Goal: Task Accomplishment & Management: Use online tool/utility

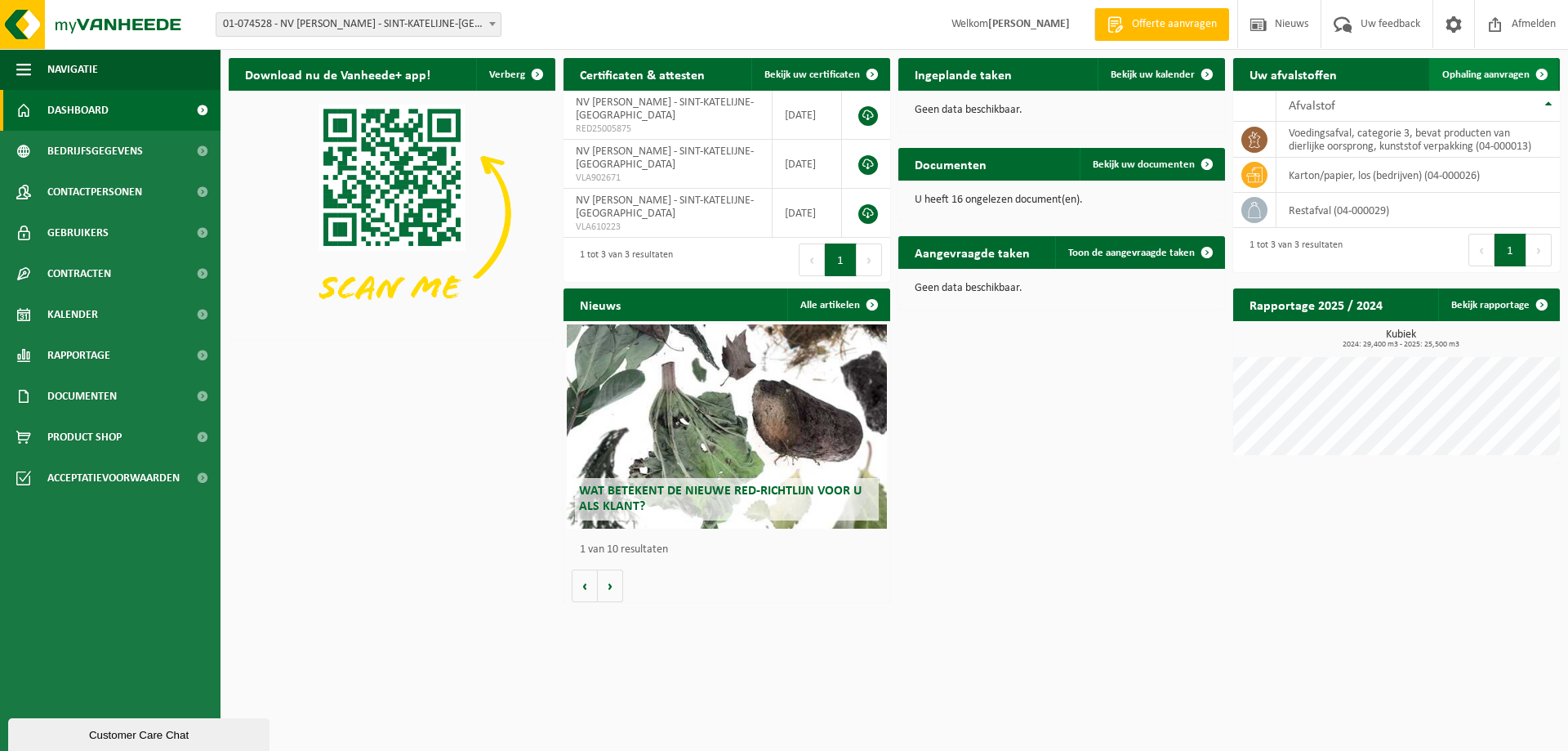
click at [1499, 74] on span "Ophaling aanvragen" at bounding box center [1486, 75] width 88 height 10
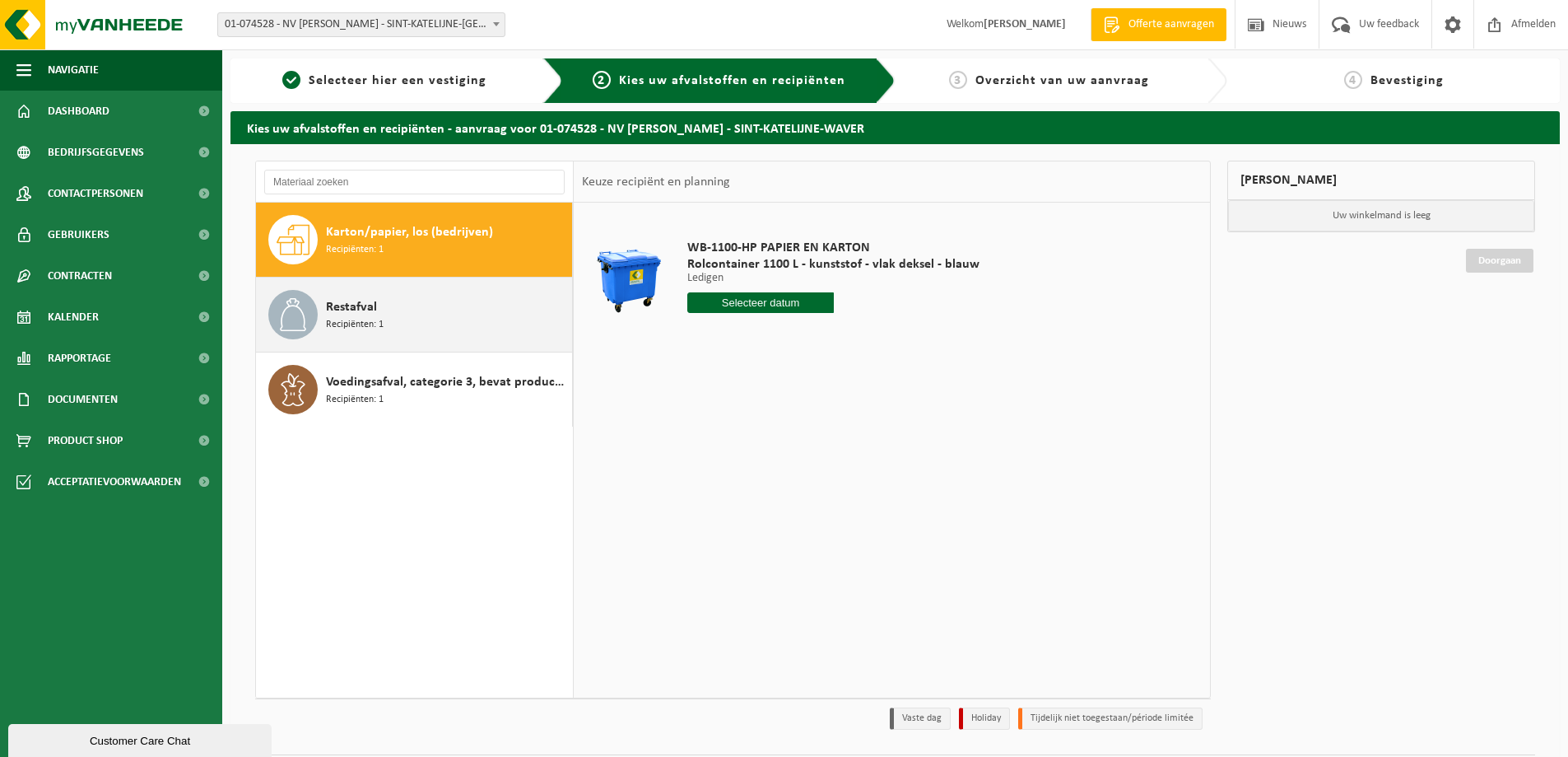
click at [389, 308] on div "Restafval Recipiënten: 1" at bounding box center [447, 315] width 242 height 49
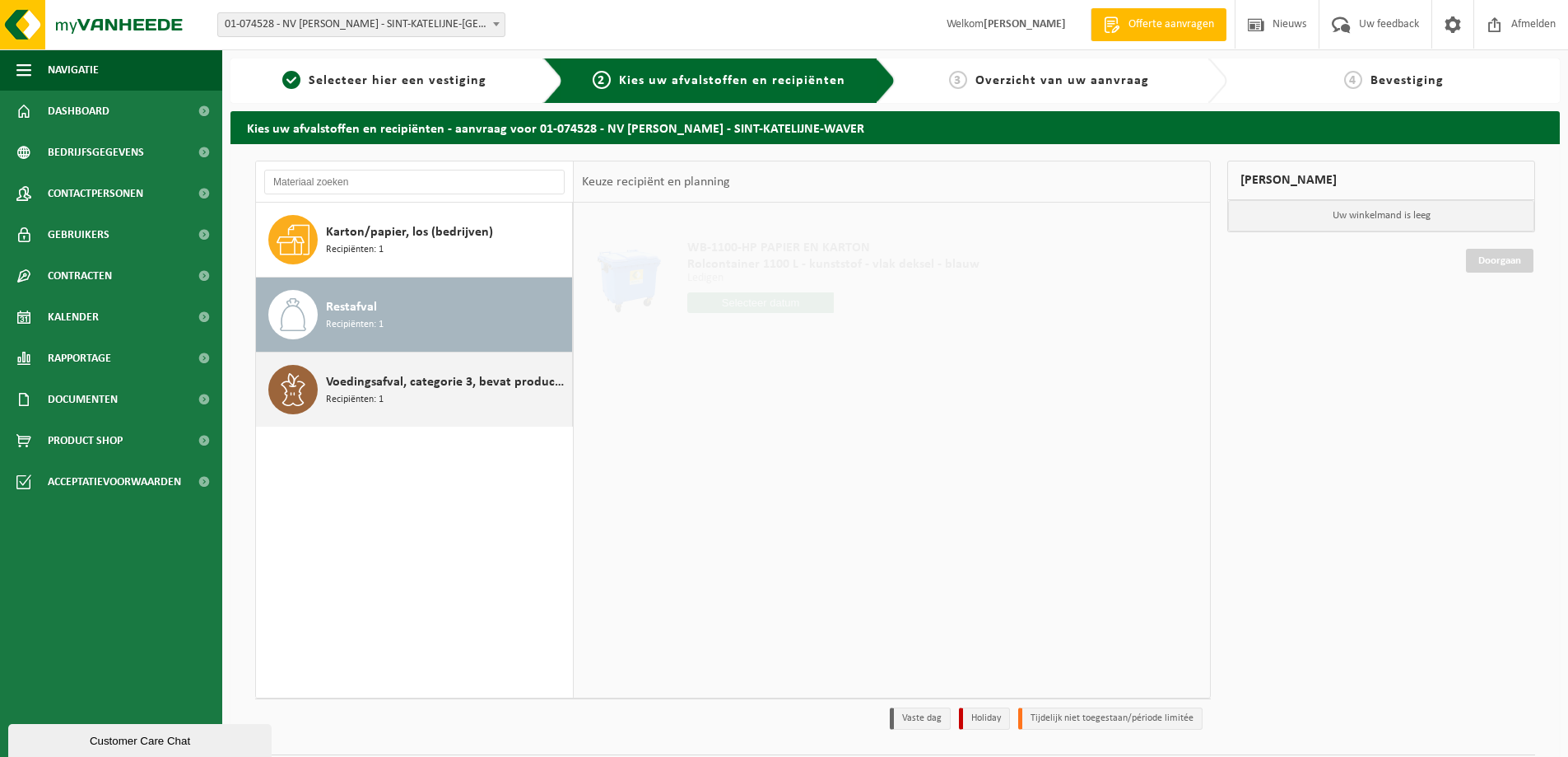
click at [392, 382] on span "Voedingsafval, categorie 3, bevat producten van dierlijke oorsprong, kunststof …" at bounding box center [447, 382] width 242 height 20
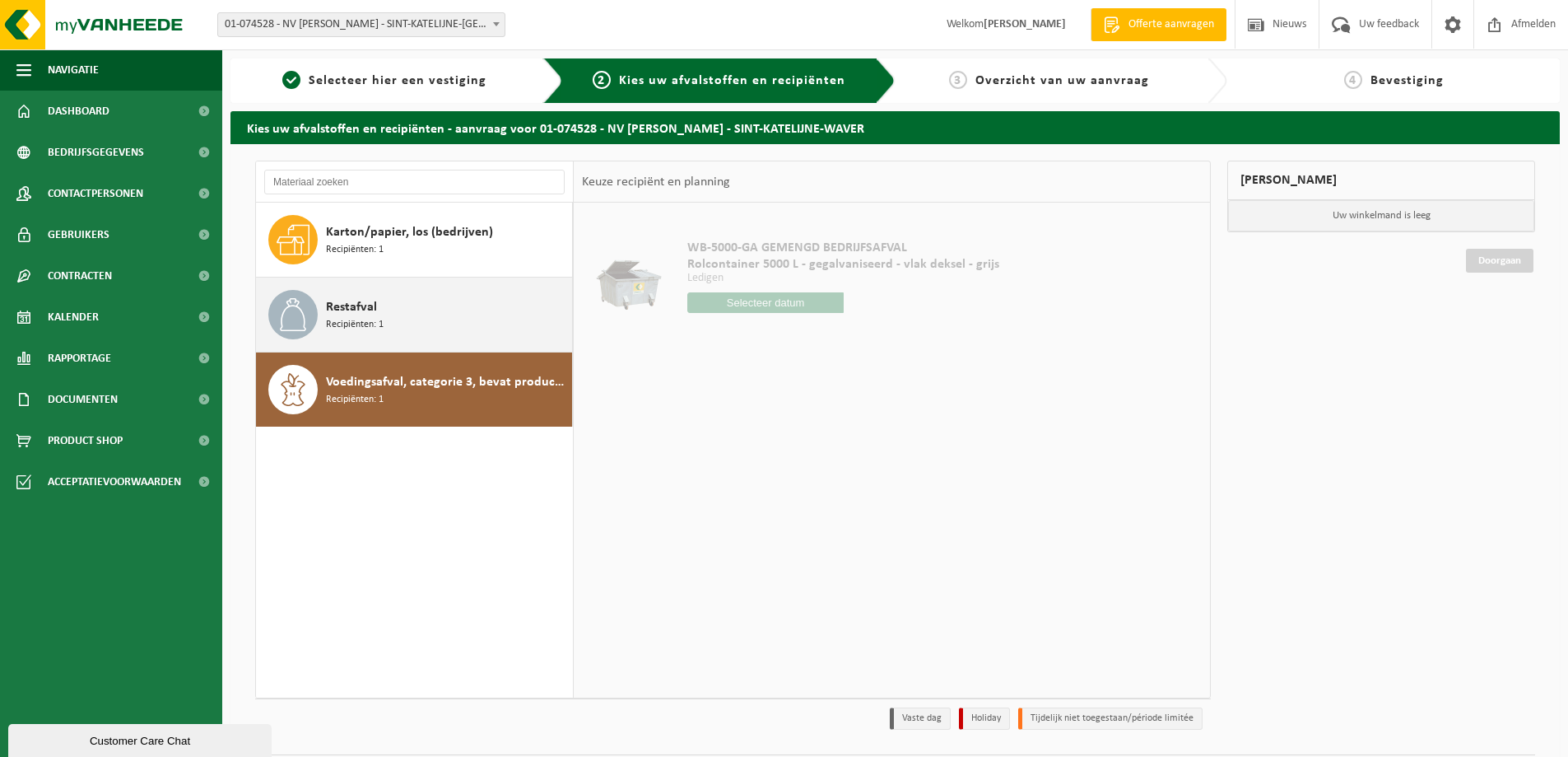
click at [388, 337] on div "Restafval Recipiënten: 1" at bounding box center [447, 315] width 242 height 49
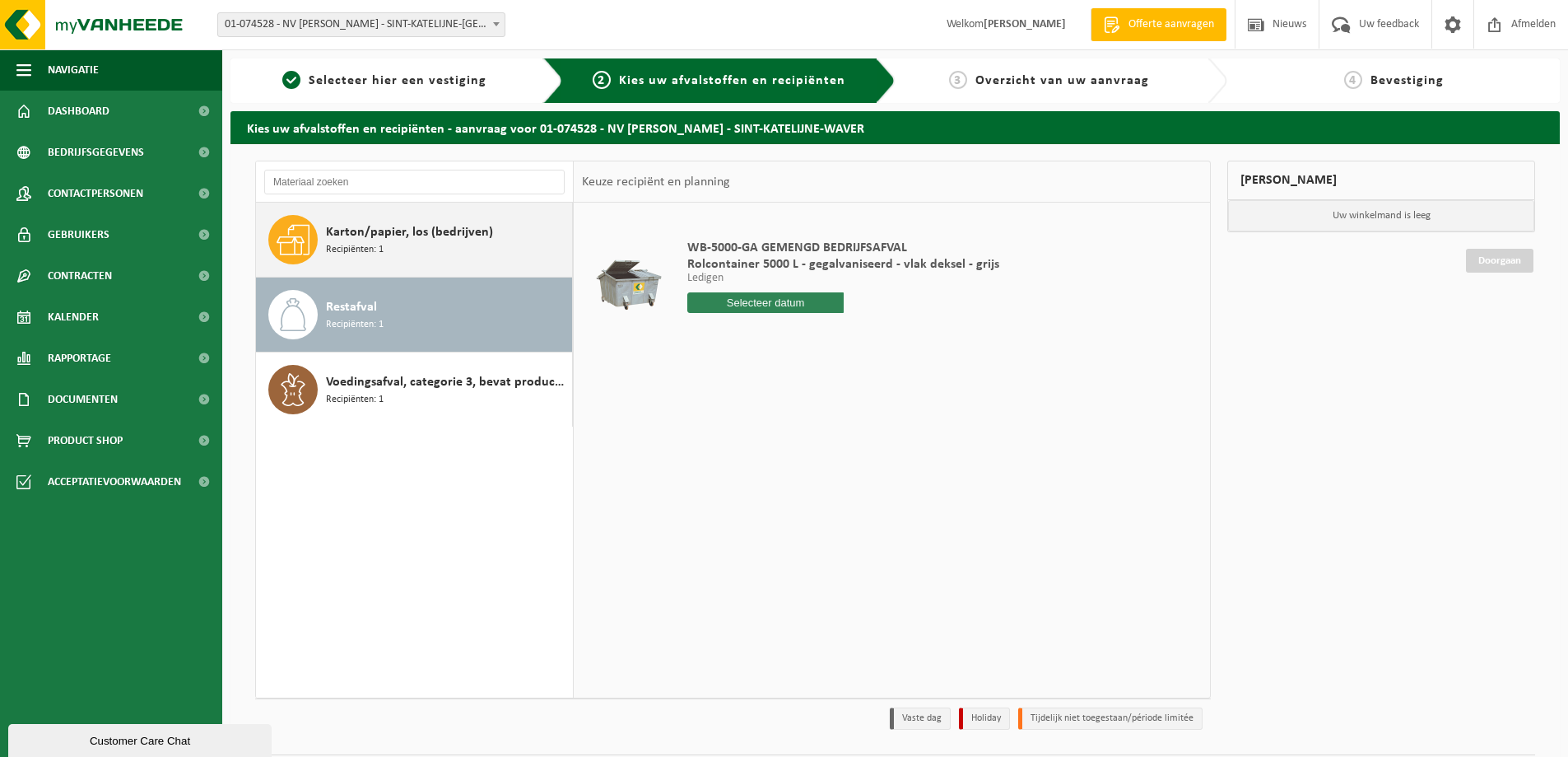
click at [387, 237] on span "Karton/papier, los (bedrijven)" at bounding box center [409, 232] width 167 height 20
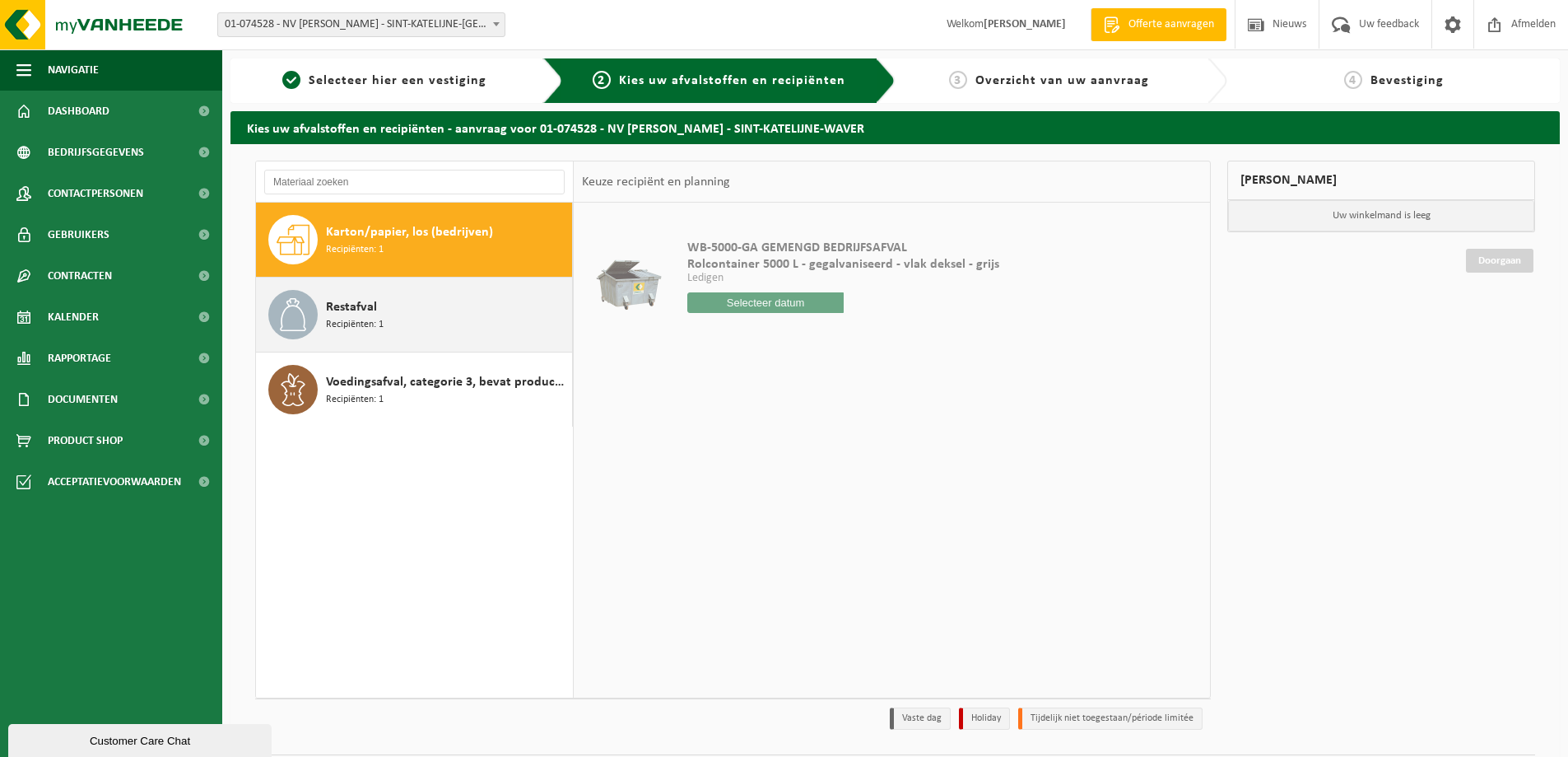
click at [390, 290] on div "Restafval Recipiënten: 1" at bounding box center [414, 315] width 317 height 74
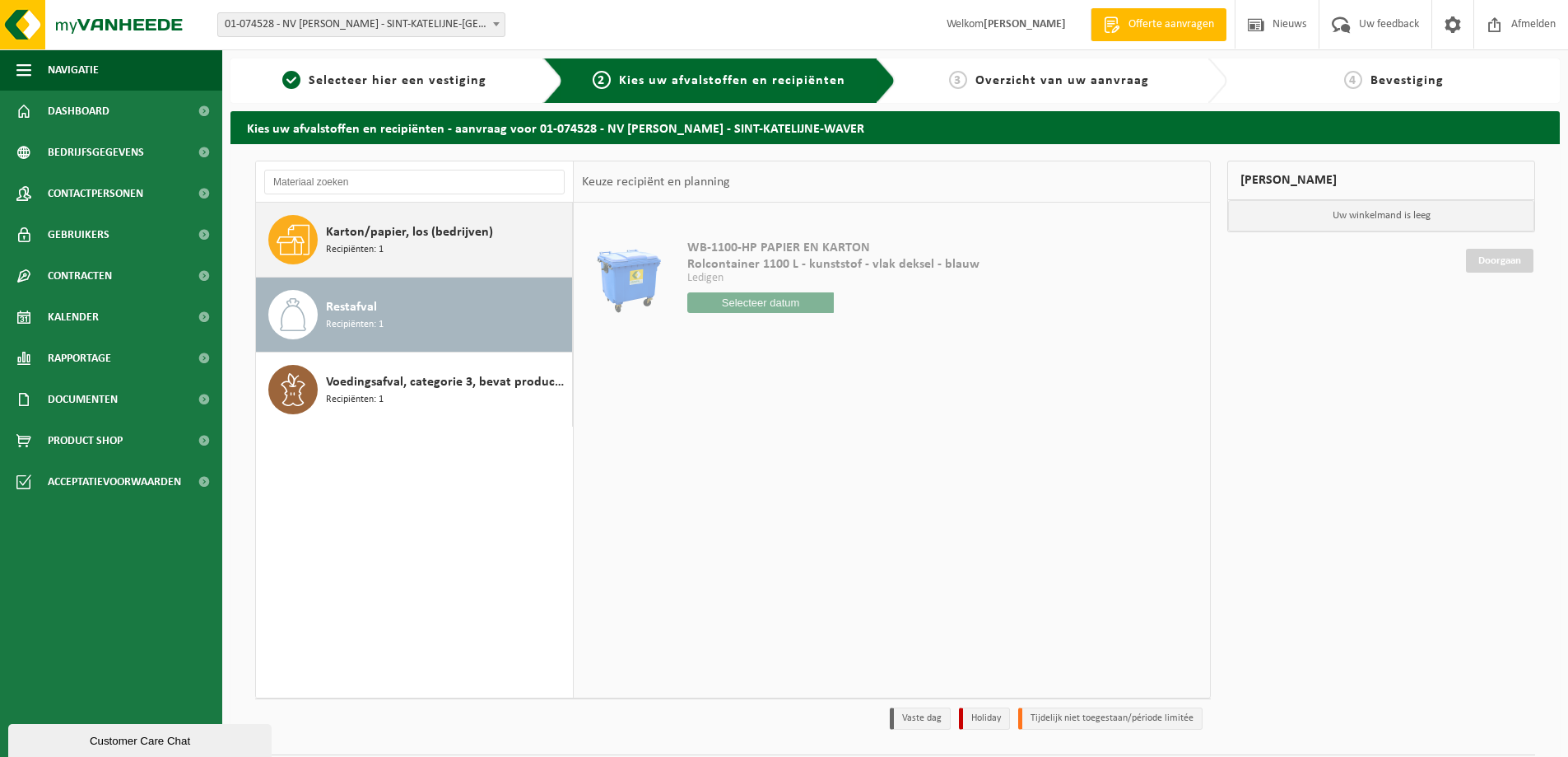
click at [390, 237] on span "Karton/papier, los (bedrijven)" at bounding box center [409, 232] width 167 height 20
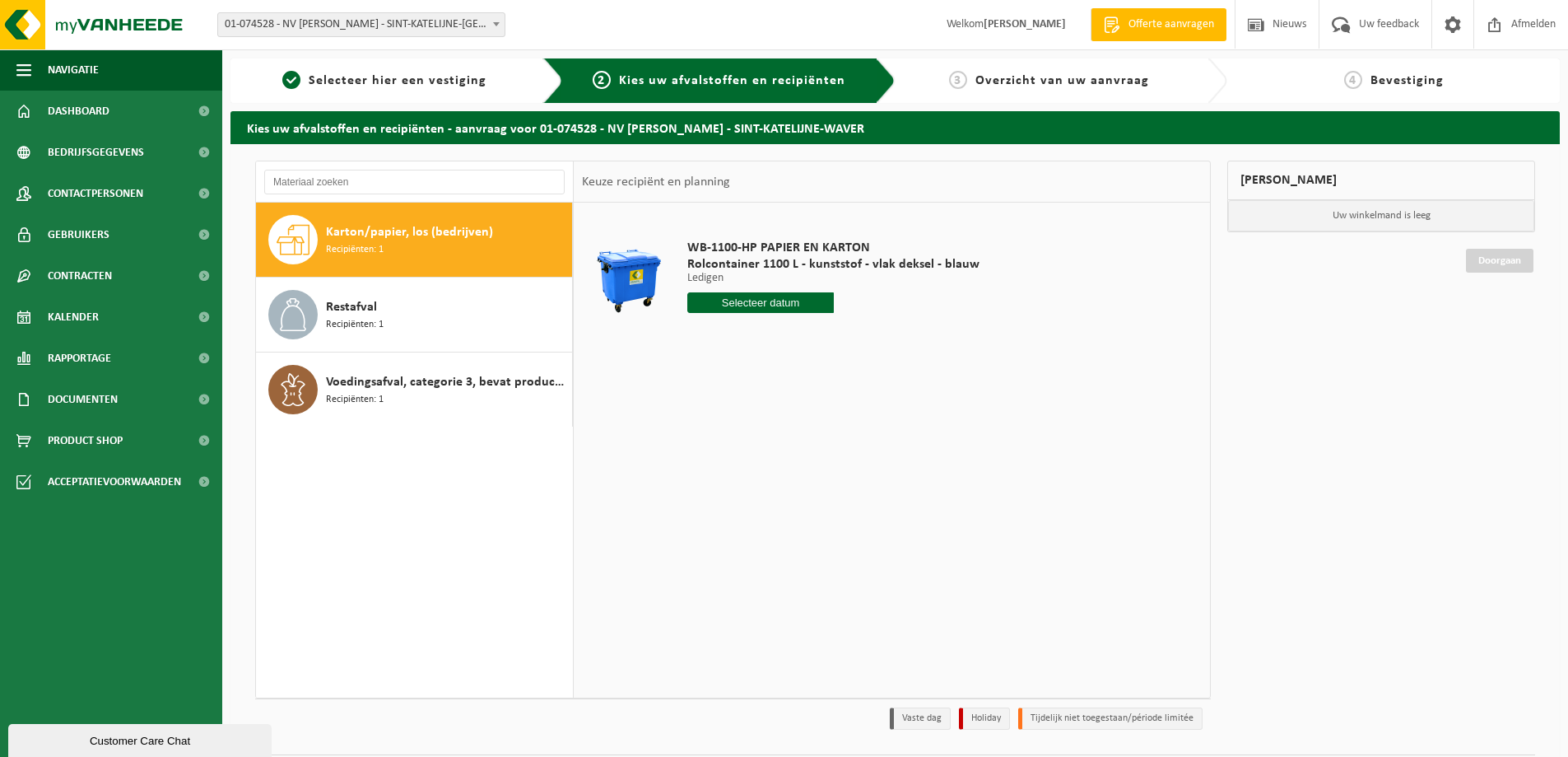
click at [761, 298] on input "text" at bounding box center [760, 302] width 146 height 20
click at [788, 419] on div "11" at bounding box center [789, 422] width 29 height 26
type input "Van [DATE]"
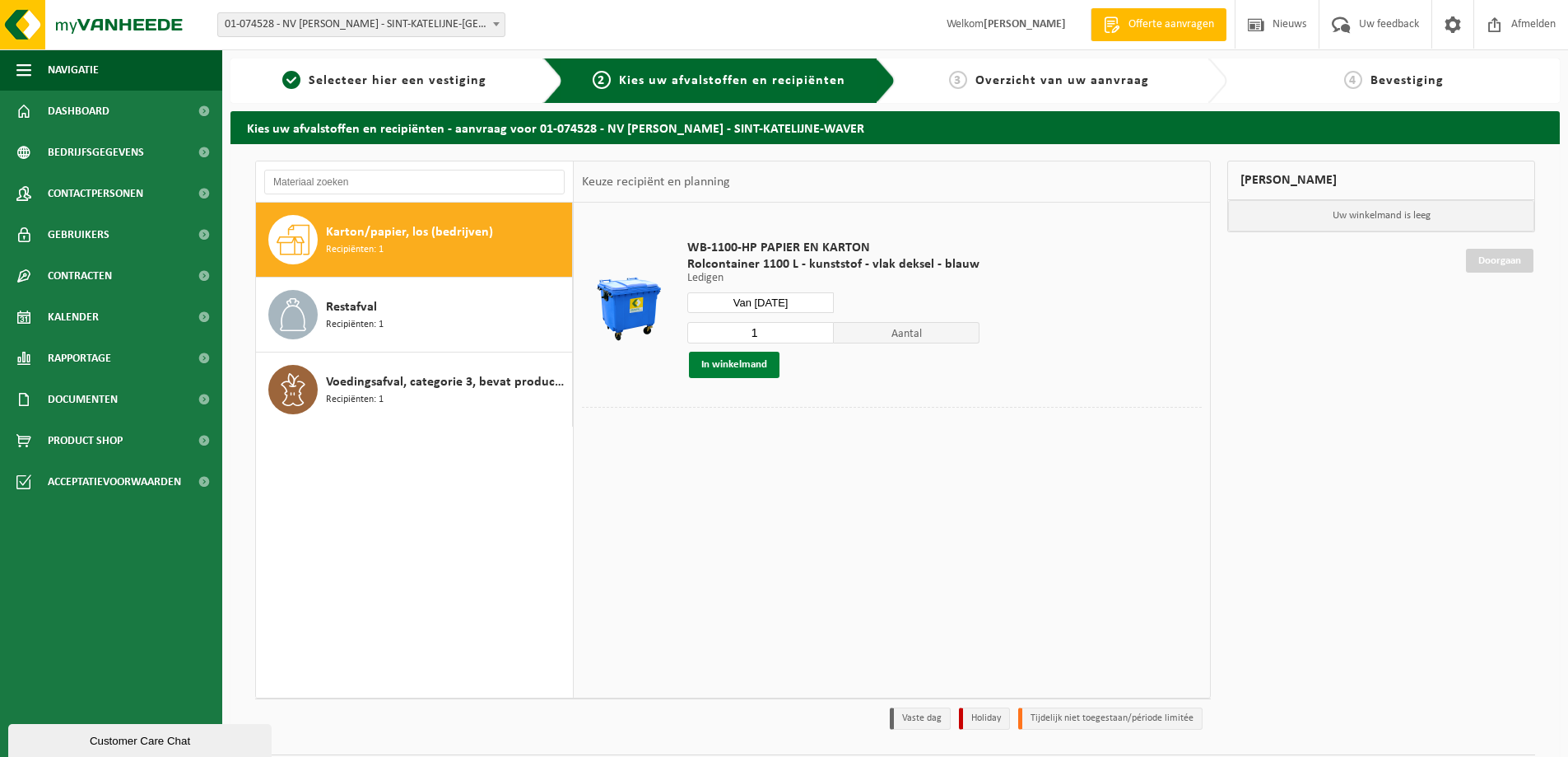
click at [740, 364] on button "In winkelmand" at bounding box center [734, 364] width 90 height 26
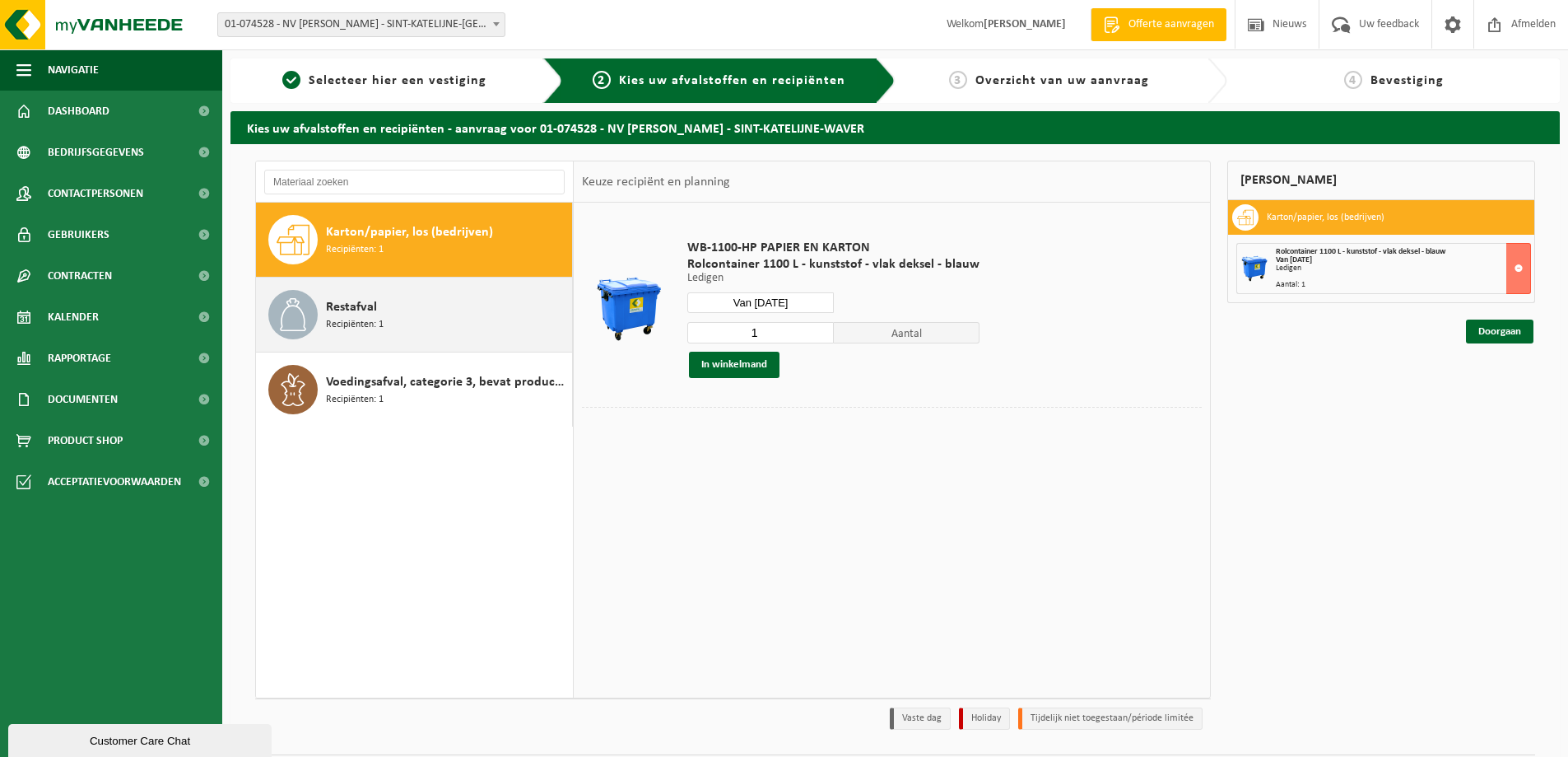
click at [352, 308] on span "Restafval" at bounding box center [351, 307] width 51 height 20
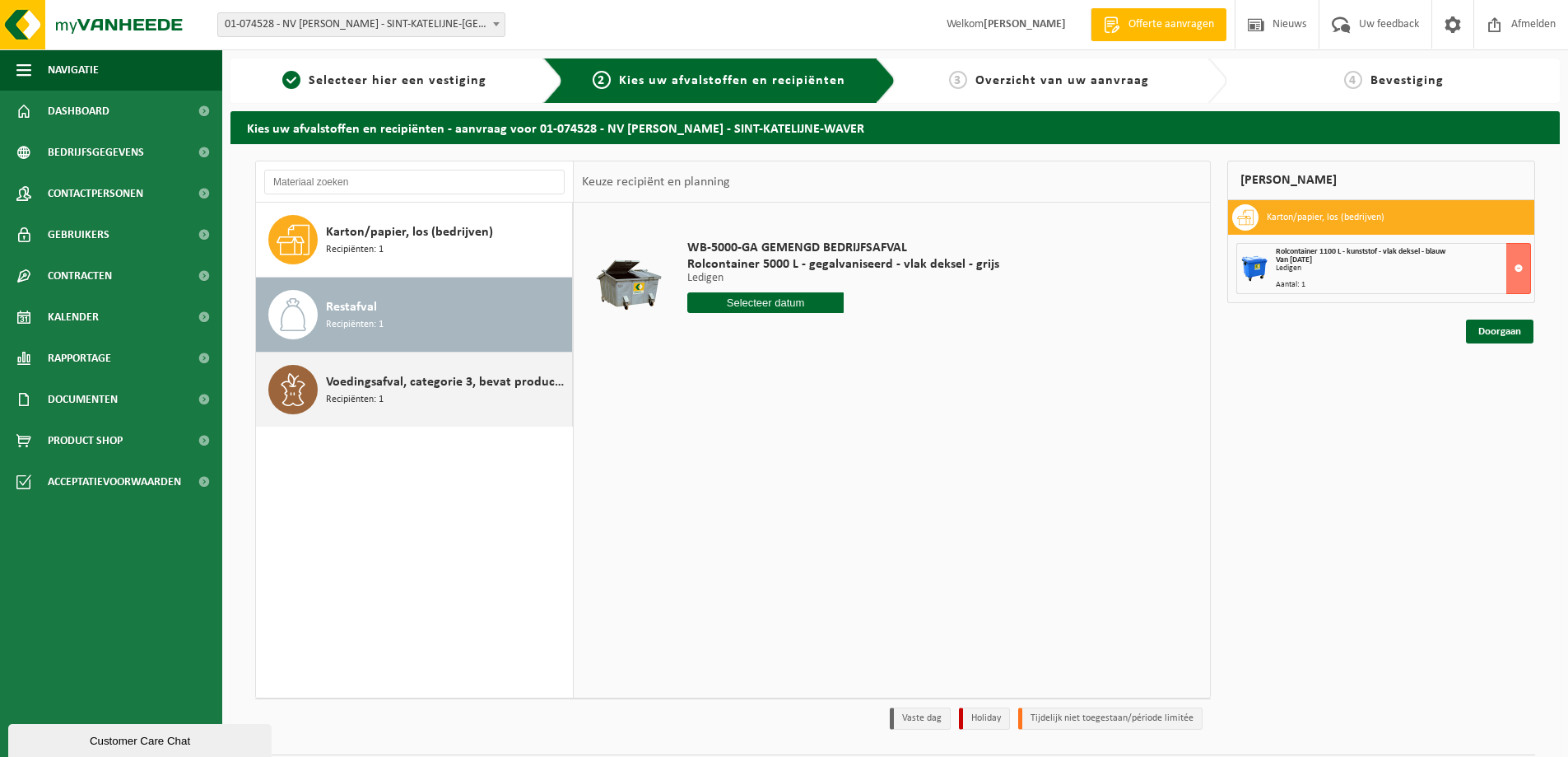
click at [314, 398] on span at bounding box center [293, 389] width 49 height 49
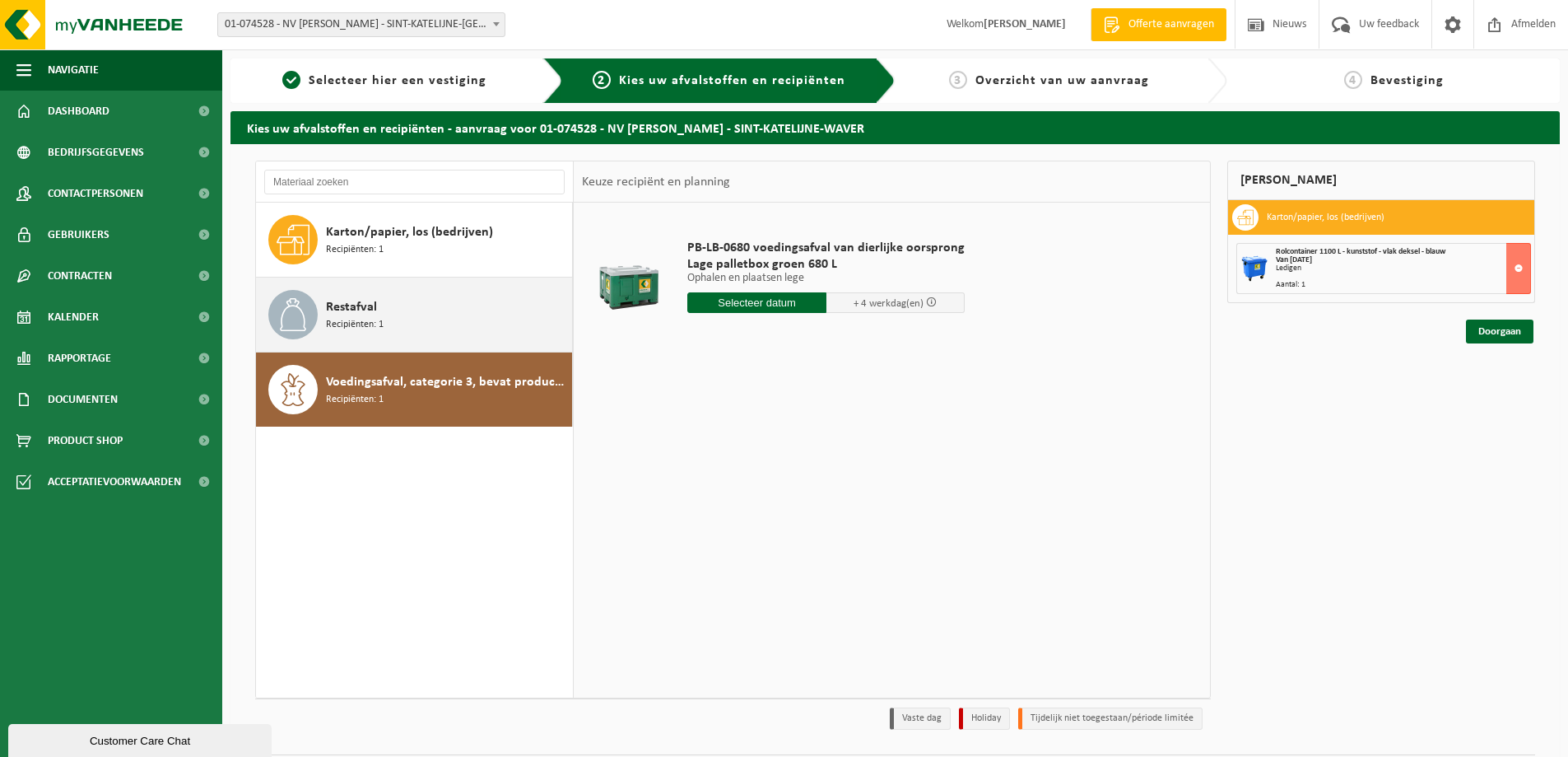
click at [302, 313] on icon at bounding box center [293, 315] width 26 height 33
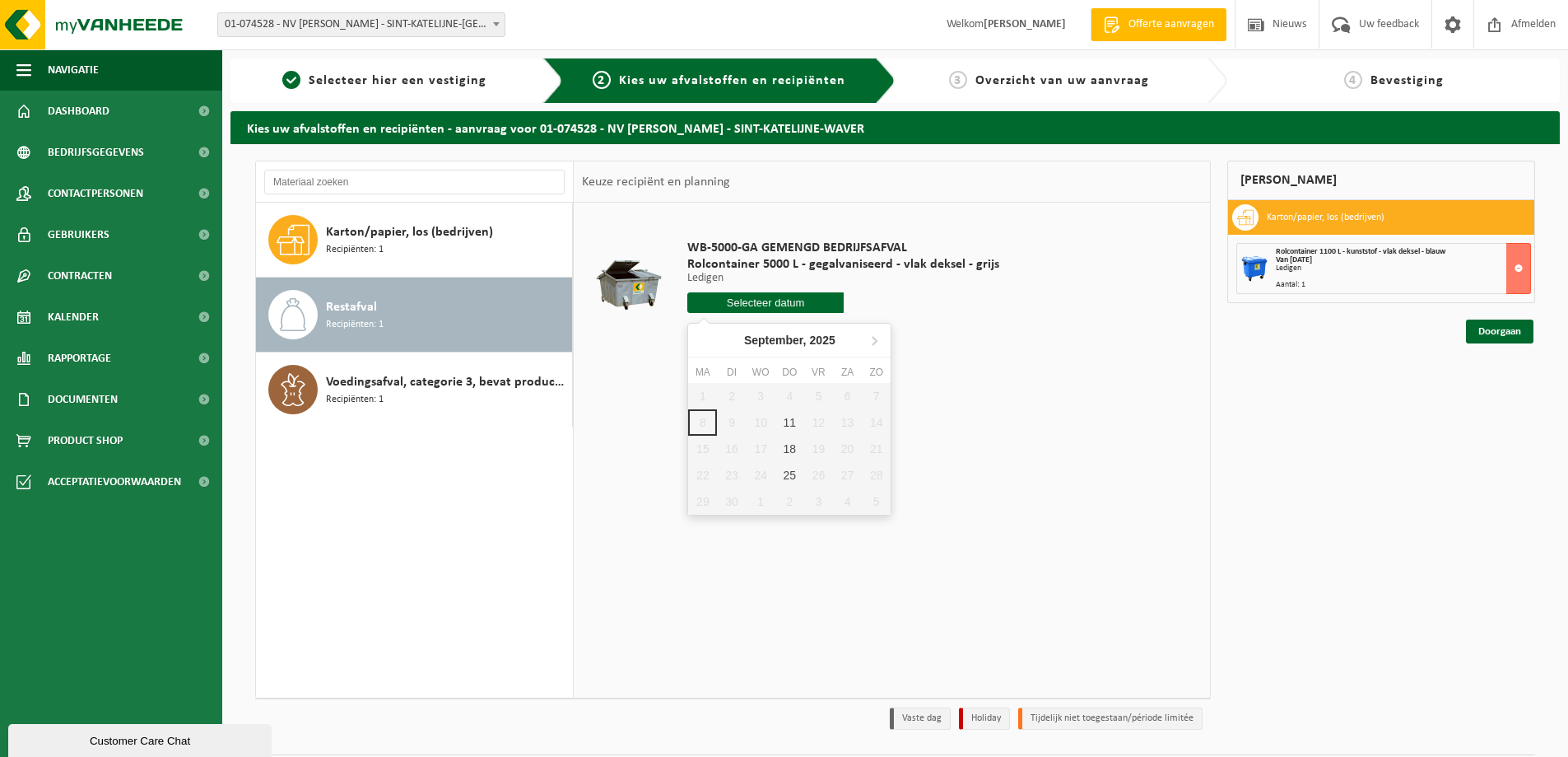
click at [745, 301] on input "text" at bounding box center [766, 302] width 157 height 20
click at [792, 423] on div "11" at bounding box center [789, 422] width 29 height 26
type input "Van [DATE]"
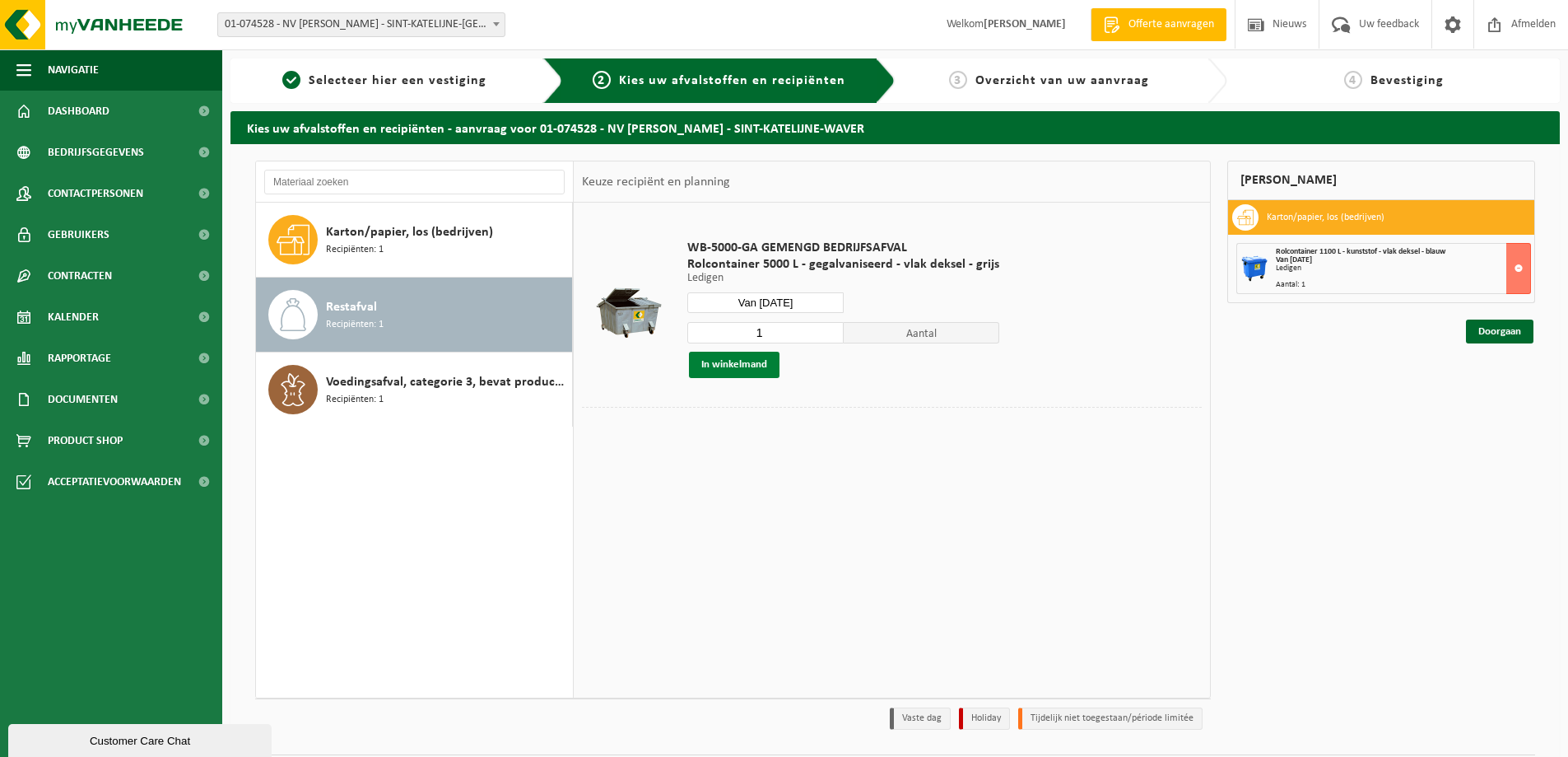
click at [741, 364] on button "In winkelmand" at bounding box center [734, 364] width 90 height 26
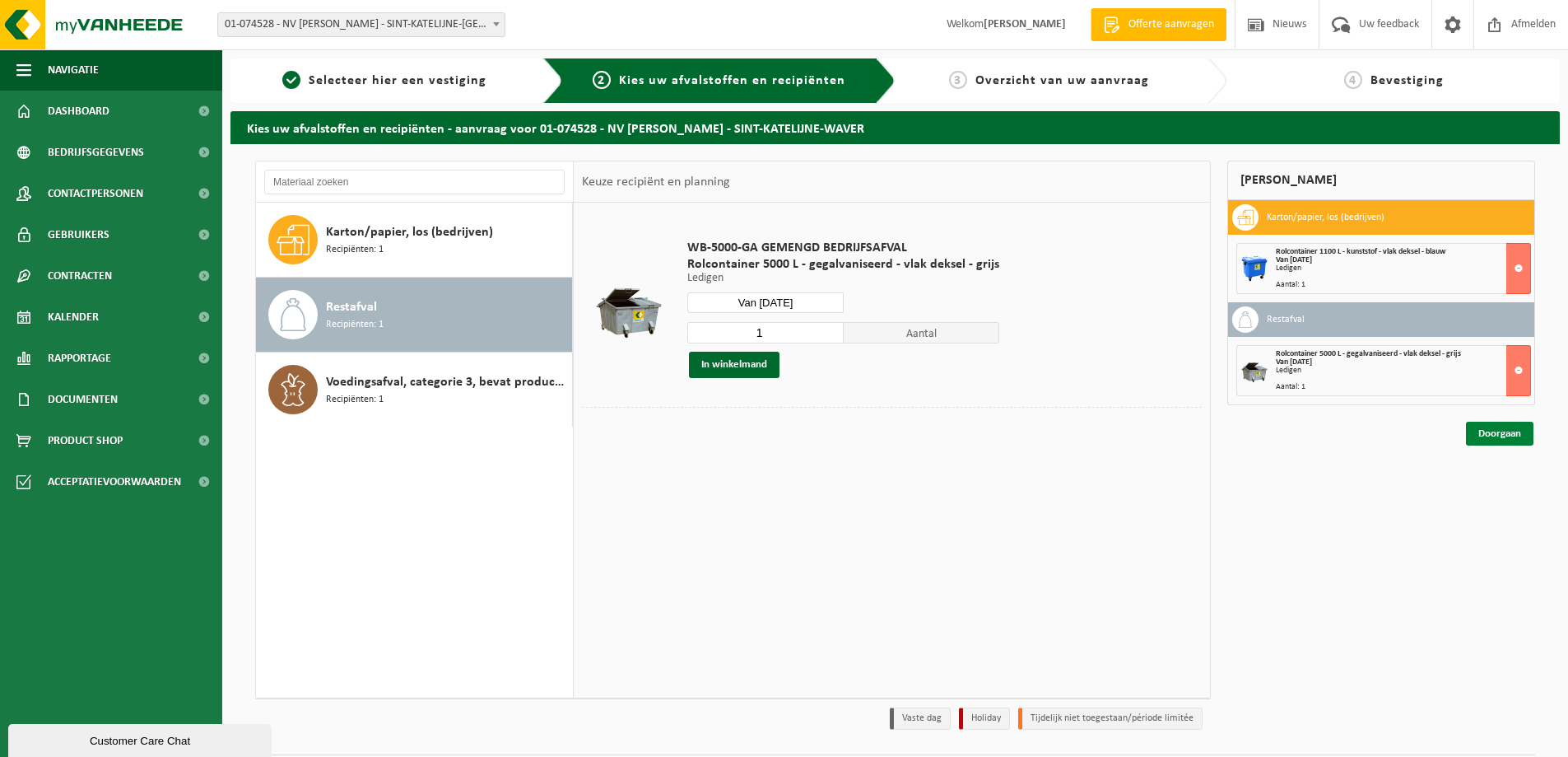
click at [1508, 432] on link "Doorgaan" at bounding box center [1500, 433] width 67 height 24
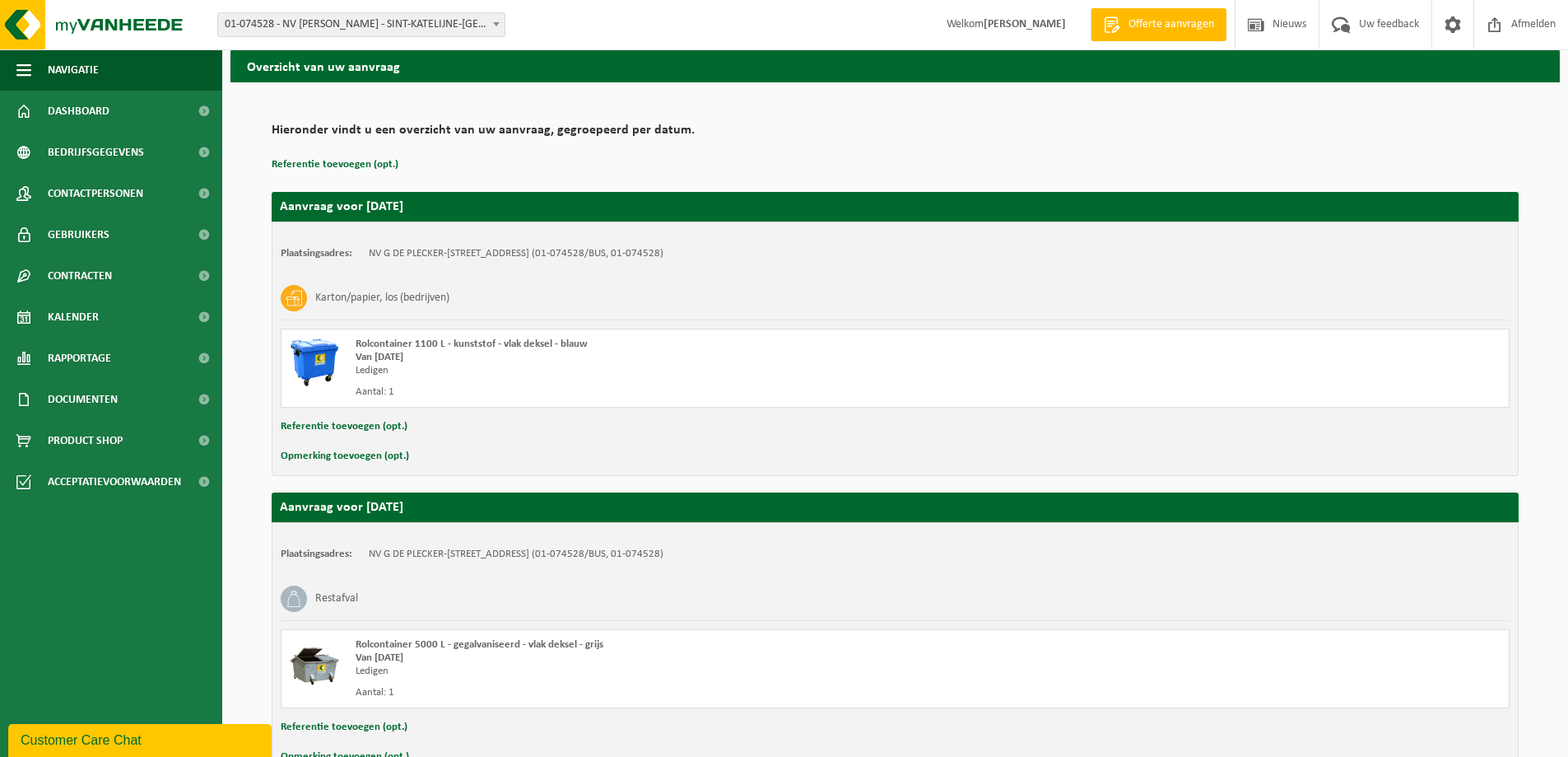
scroll to position [165, 0]
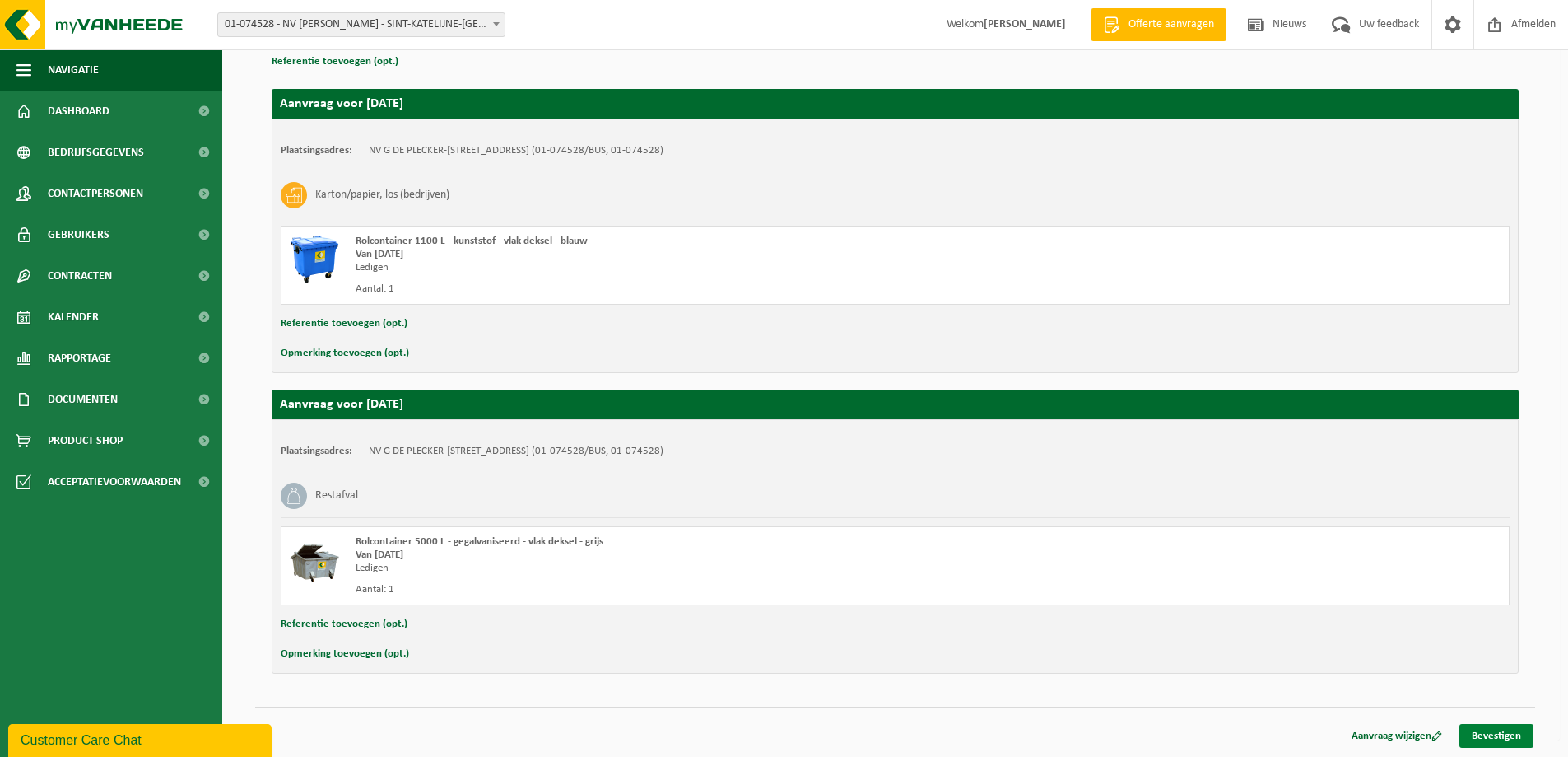
click at [1503, 733] on link "Bevestigen" at bounding box center [1496, 735] width 74 height 24
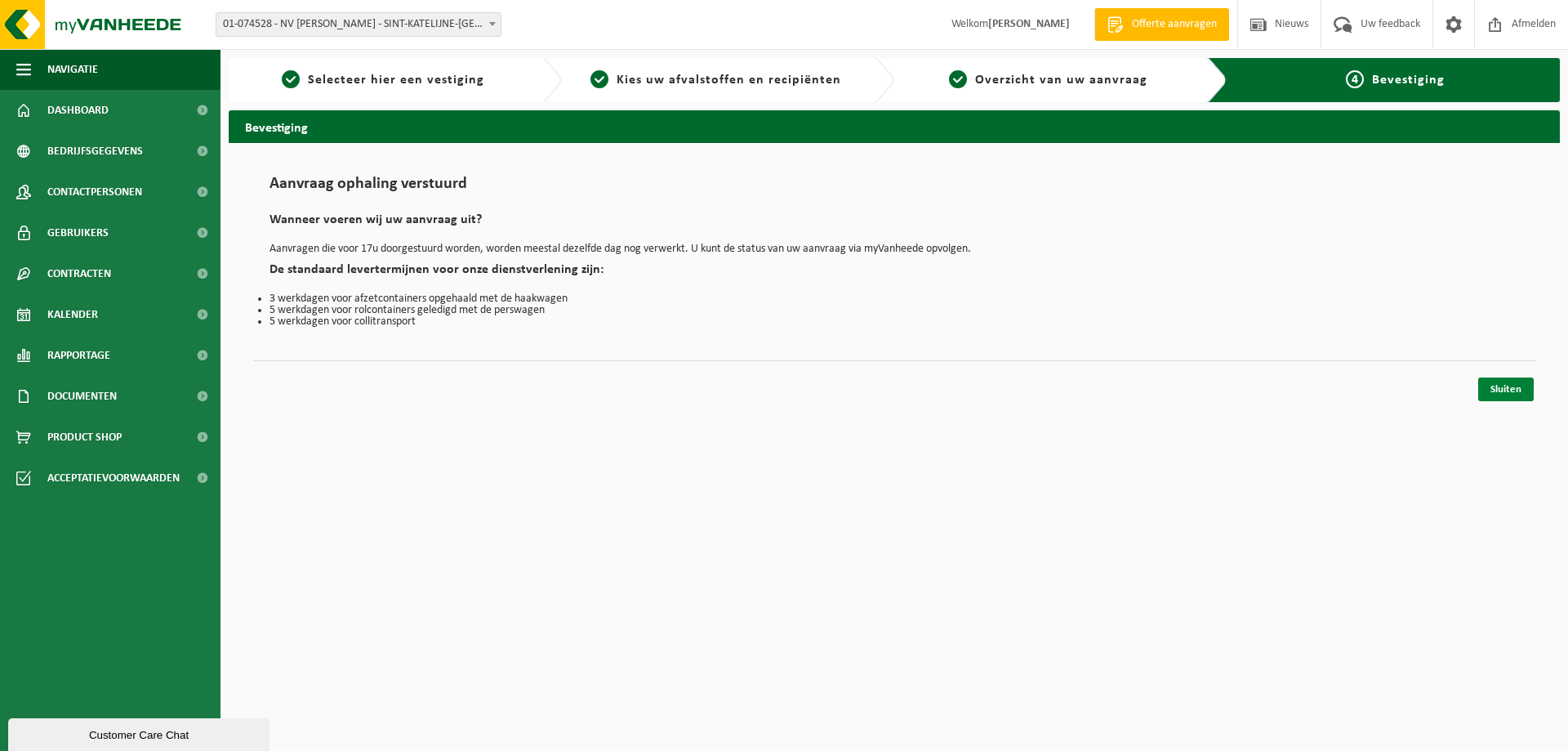
click at [1513, 389] on link "Sluiten" at bounding box center [1506, 389] width 56 height 23
